Goal: Browse casually: Explore the website without a specific task or goal

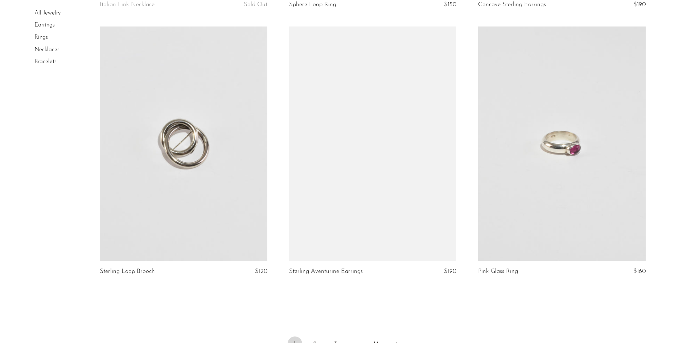
scroll to position [3084, 0]
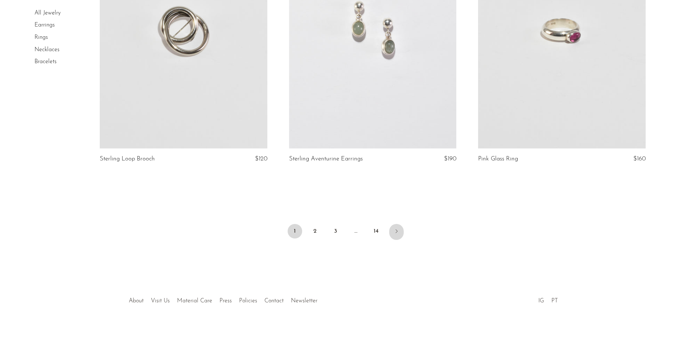
click at [398, 233] on icon "Next" at bounding box center [397, 231] width 6 height 6
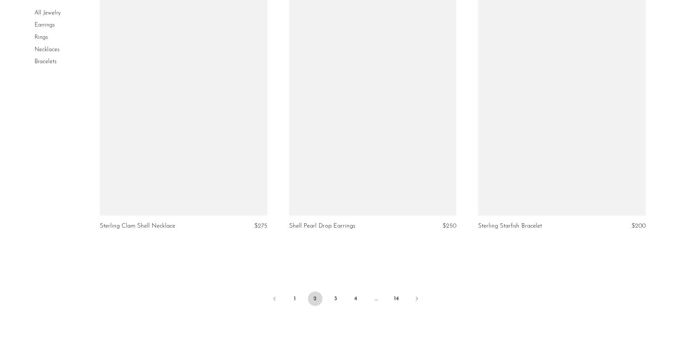
scroll to position [3097, 0]
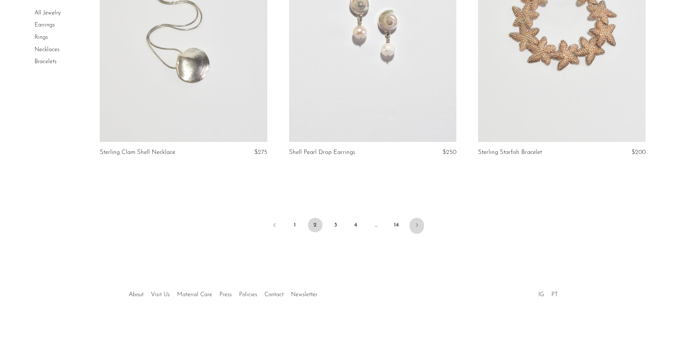
click at [414, 227] on icon "Next" at bounding box center [417, 225] width 6 height 6
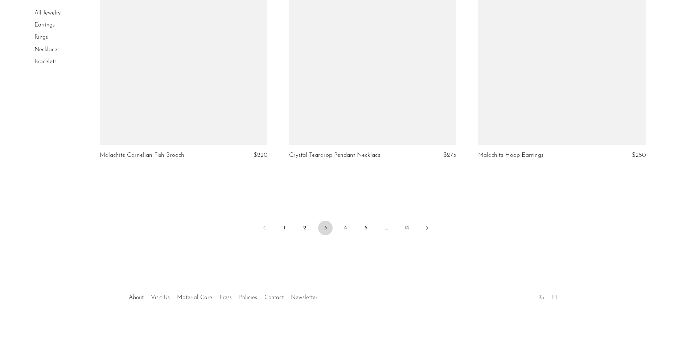
scroll to position [3097, 0]
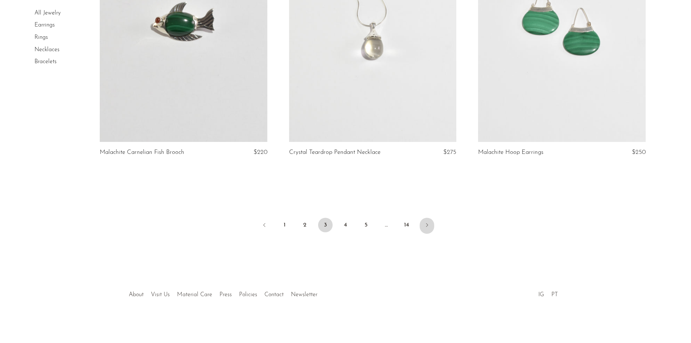
click at [426, 226] on icon "Next" at bounding box center [427, 225] width 6 height 6
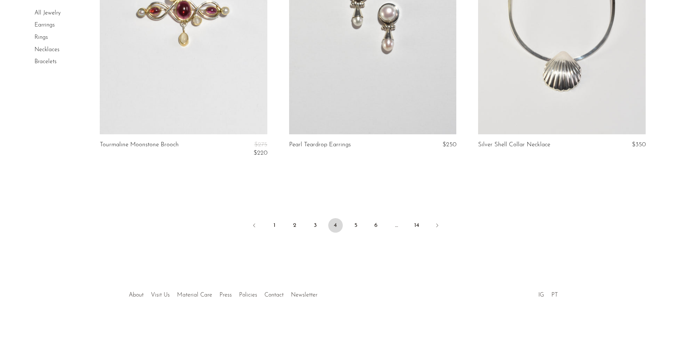
scroll to position [3109, 0]
click at [433, 224] on link "Next" at bounding box center [437, 225] width 15 height 16
